Goal: Find specific page/section: Find specific page/section

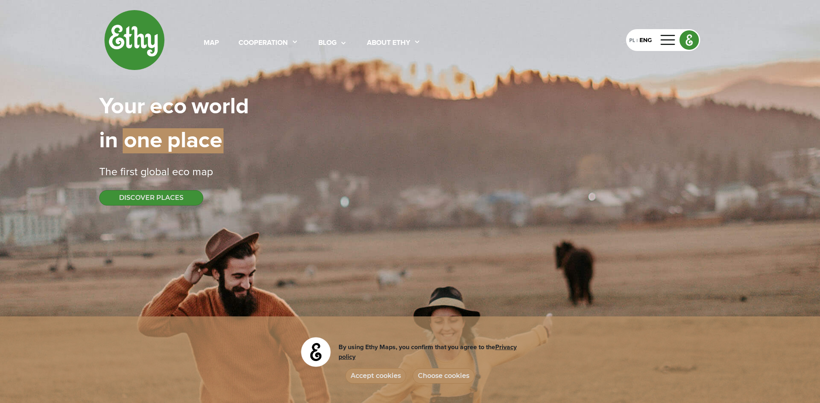
select select
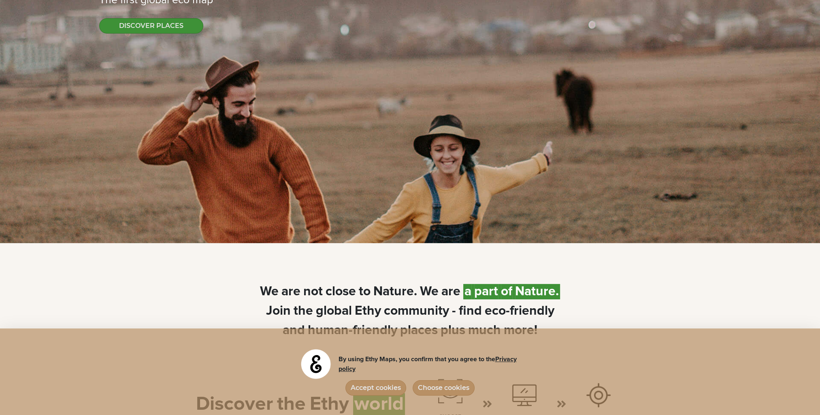
scroll to position [283, 0]
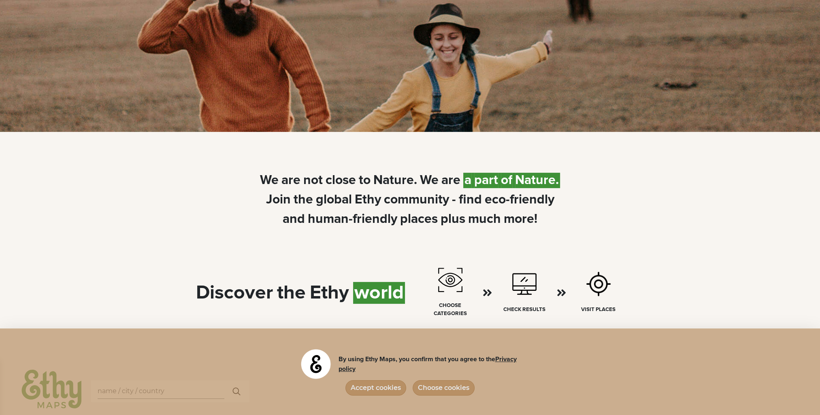
drag, startPoint x: 372, startPoint y: 388, endPoint x: 381, endPoint y: 380, distance: 12.6
click at [372, 389] on button "Accept cookies" at bounding box center [375, 388] width 61 height 15
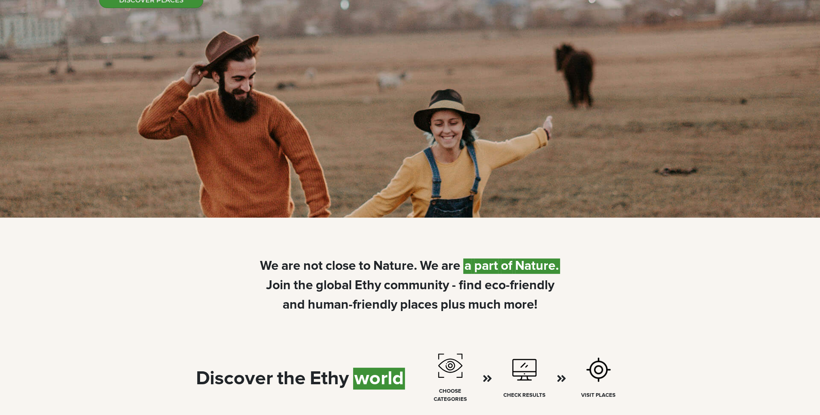
scroll to position [0, 0]
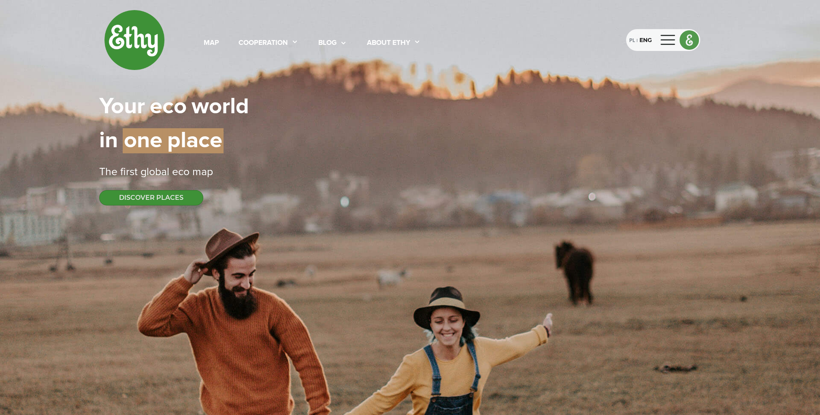
click at [633, 39] on div "PL" at bounding box center [632, 40] width 6 height 9
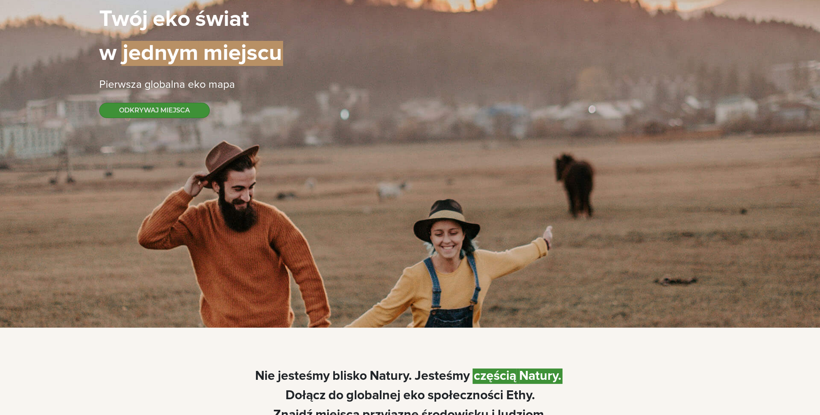
scroll to position [81, 0]
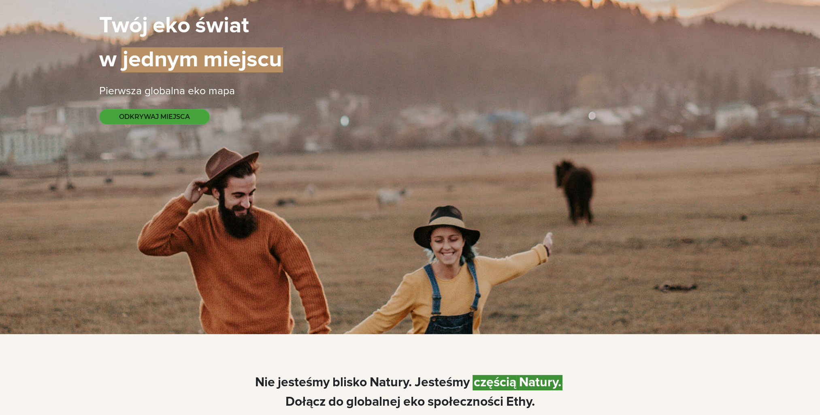
click at [144, 117] on button "ODKRYWAJ MIEJSCA" at bounding box center [154, 116] width 111 height 15
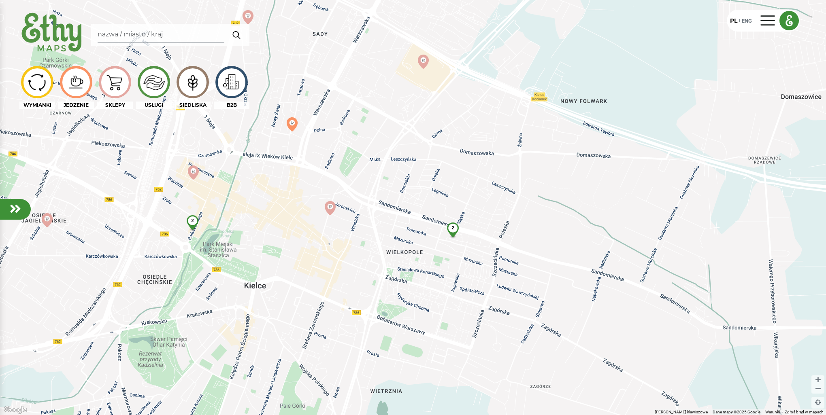
click at [193, 223] on span "2" at bounding box center [192, 220] width 2 height 5
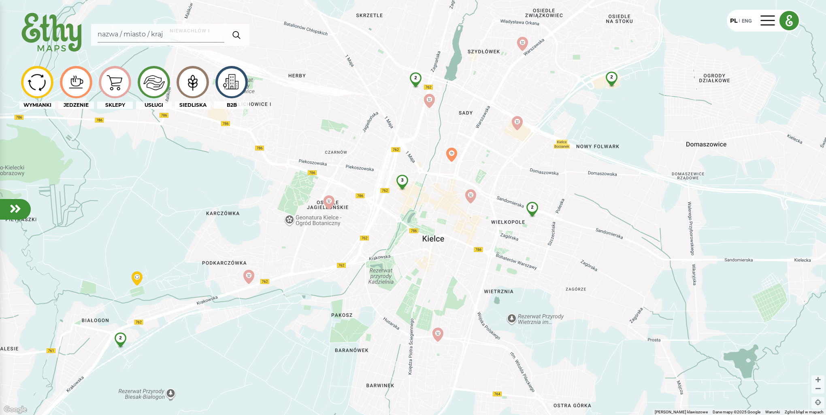
drag, startPoint x: 485, startPoint y: 60, endPoint x: 471, endPoint y: 95, distance: 38.1
click at [475, 92] on div "2 3 2 2 2" at bounding box center [413, 207] width 826 height 415
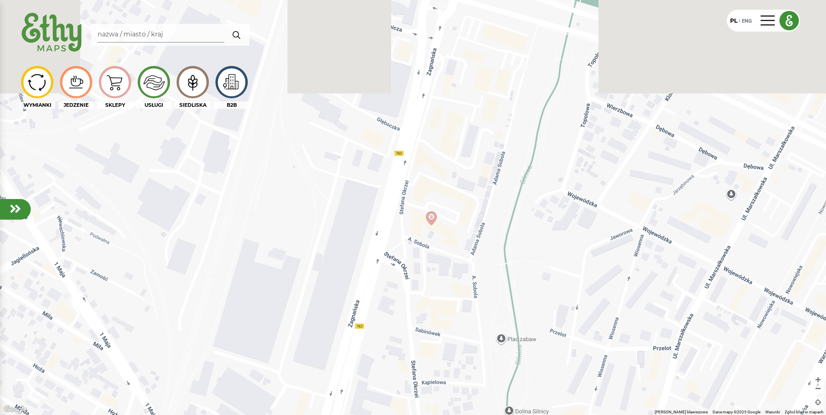
drag, startPoint x: 471, startPoint y: 93, endPoint x: 477, endPoint y: 182, distance: 89.2
click at [477, 182] on div at bounding box center [413, 207] width 826 height 415
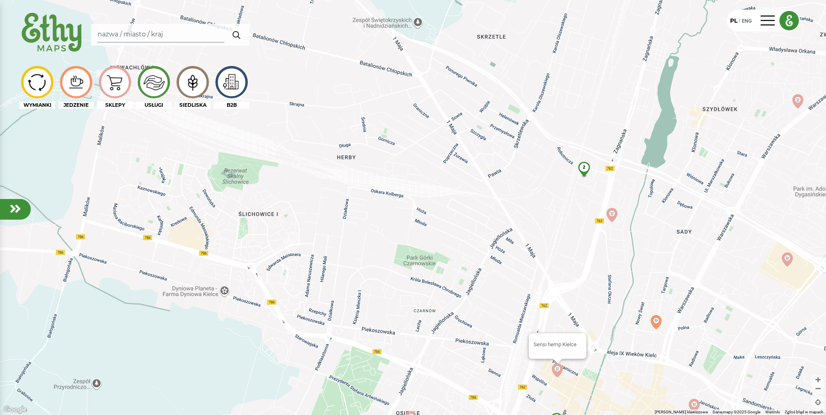
drag, startPoint x: 641, startPoint y: 262, endPoint x: 480, endPoint y: 179, distance: 180.7
click at [482, 182] on div "2 2 2 Sensi hemp Kielce" at bounding box center [413, 207] width 826 height 415
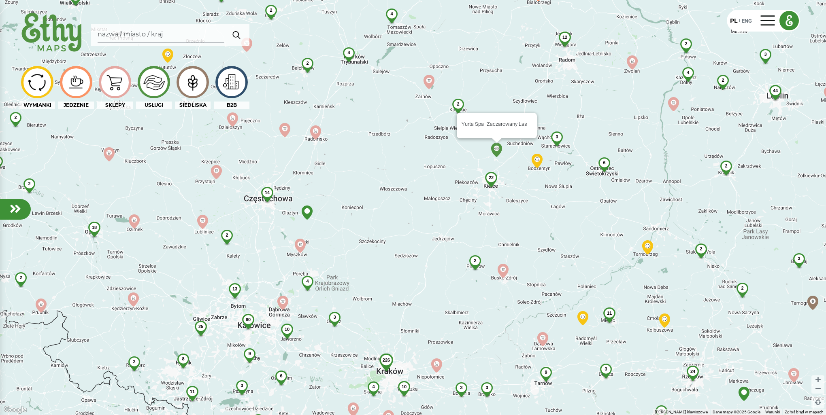
click at [499, 151] on img at bounding box center [497, 150] width 14 height 14
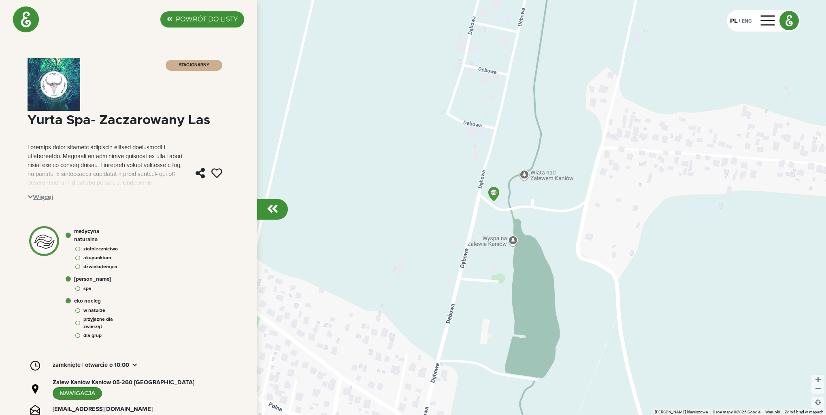
click at [209, 24] on label "POWRÓT DO LISTY" at bounding box center [207, 20] width 62 height 10
